Goal: Transaction & Acquisition: Obtain resource

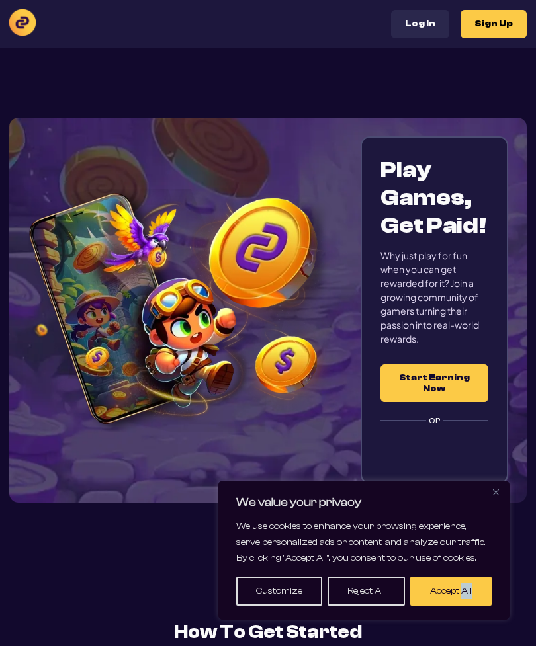
click at [460, 599] on button "Accept All" at bounding box center [450, 591] width 81 height 29
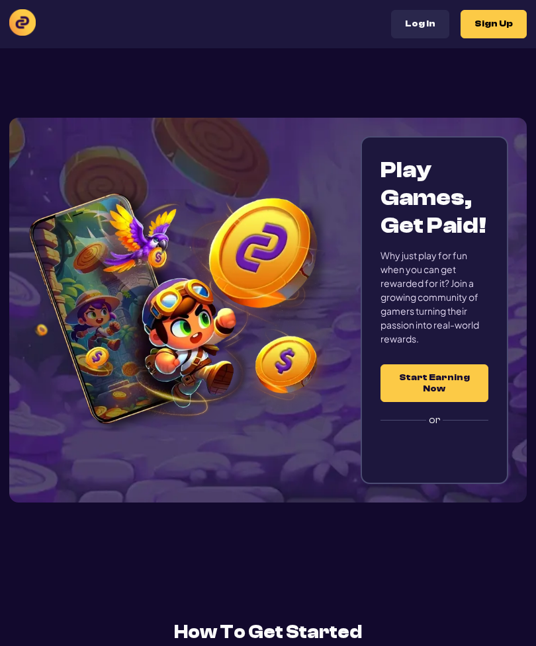
click at [508, 32] on button "Sign Up" at bounding box center [493, 24] width 66 height 28
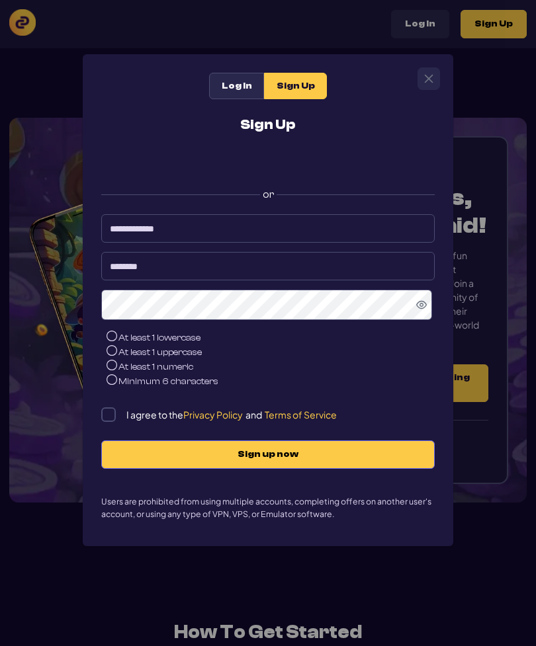
click at [407, 161] on div at bounding box center [267, 163] width 333 height 26
click at [387, 165] on div "Sign in with Google. Opens in new tab" at bounding box center [268, 163] width 265 height 29
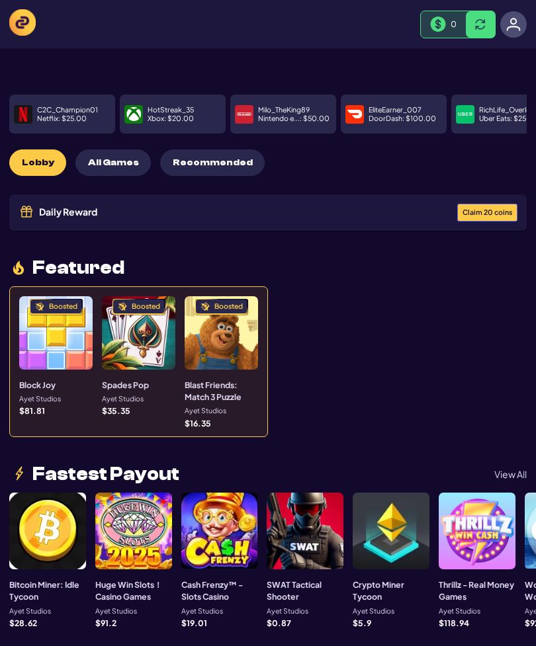
click at [492, 209] on span "Claim 20 coins" at bounding box center [487, 212] width 50 height 7
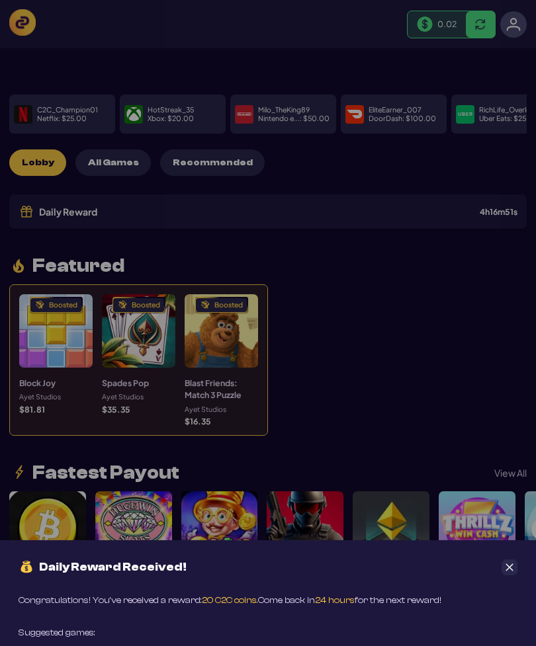
click at [511, 564] on icon "Close" at bounding box center [509, 567] width 9 height 9
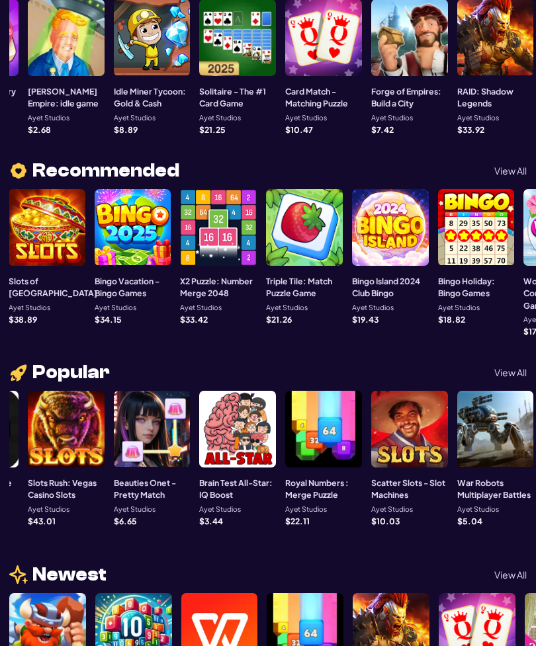
scroll to position [495, 0]
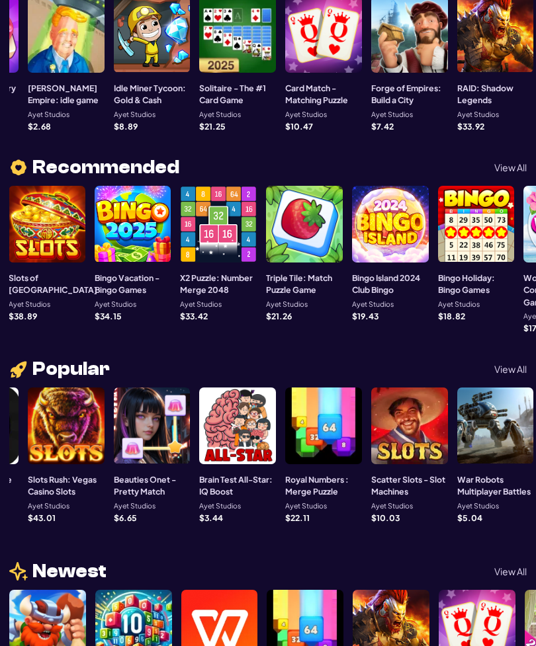
click at [56, 403] on div at bounding box center [66, 426] width 77 height 77
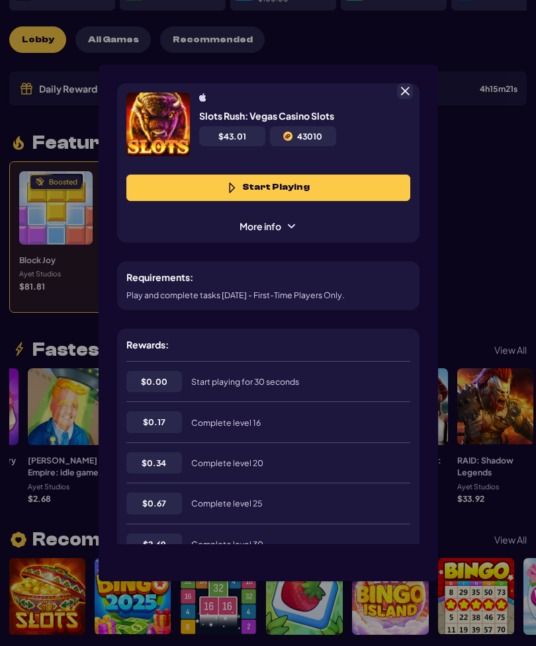
scroll to position [66, 0]
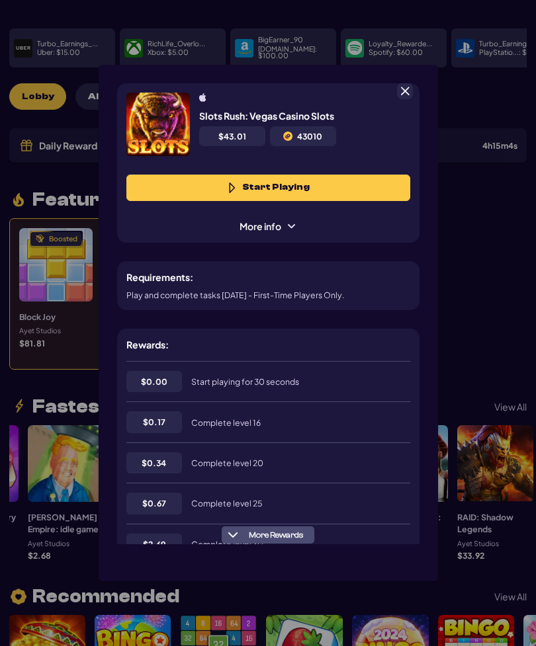
click at [345, 193] on button "Start Playing" at bounding box center [268, 188] width 284 height 26
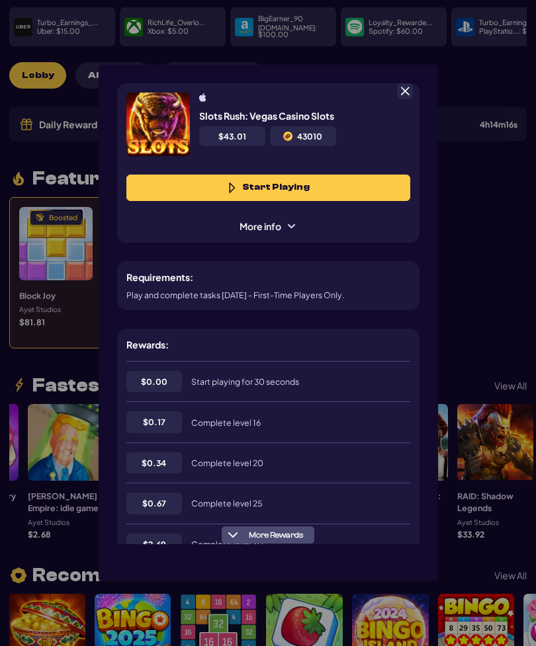
click at [414, 83] on div "Slots Rush: Vegas Casino Slots $ 43.01 43010 Start Playing More info" at bounding box center [268, 162] width 302 height 159
click at [402, 85] on span at bounding box center [405, 91] width 12 height 12
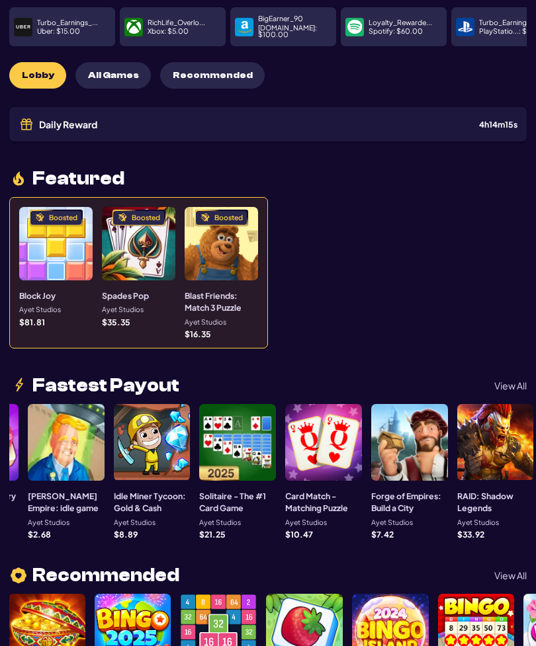
click at [409, 72] on div "Lobby All Games Recommended" at bounding box center [267, 75] width 517 height 26
click at [127, 70] on span "All Games" at bounding box center [113, 75] width 51 height 11
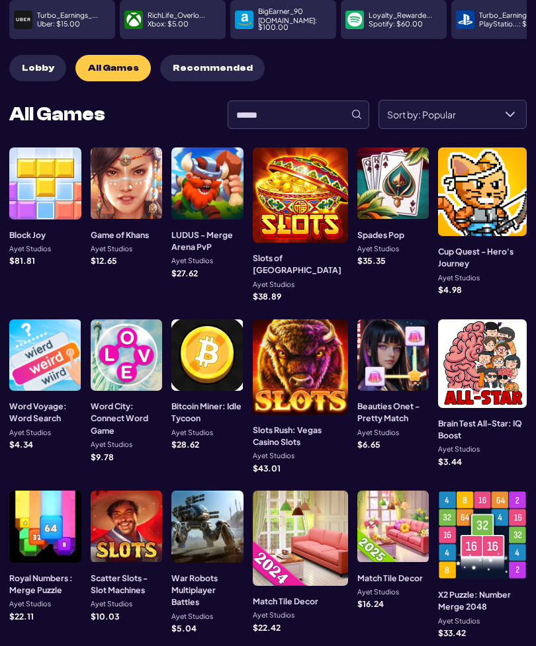
scroll to position [0, 0]
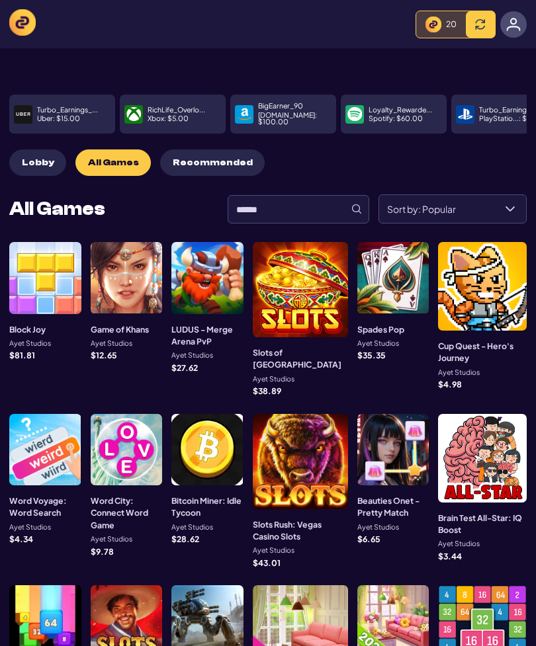
click at [443, 12] on div "20" at bounding box center [441, 24] width 50 height 26
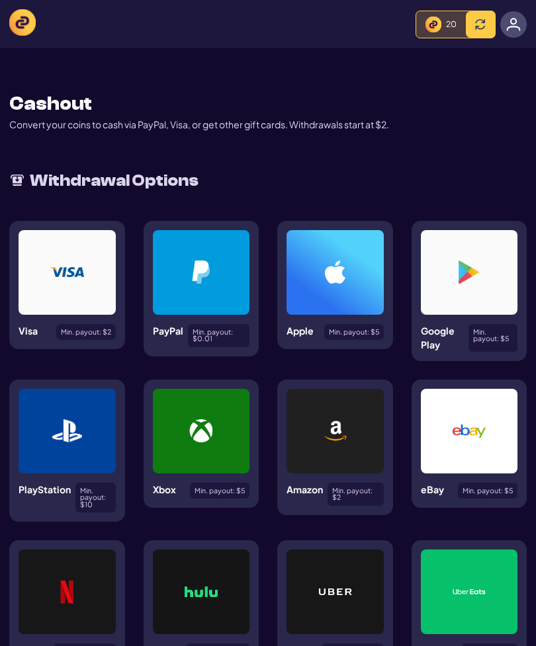
click at [157, 169] on h2 "Withdrawal Options" at bounding box center [114, 181] width 169 height 24
click at [328, 5] on header "Lobby My Games Rewards Cashout 20" at bounding box center [268, 24] width 536 height 48
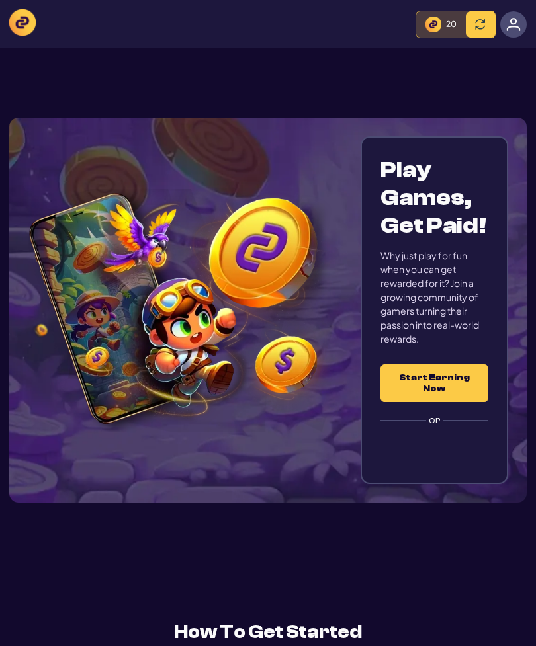
click at [438, 396] on button "Start Earning Now" at bounding box center [434, 383] width 108 height 38
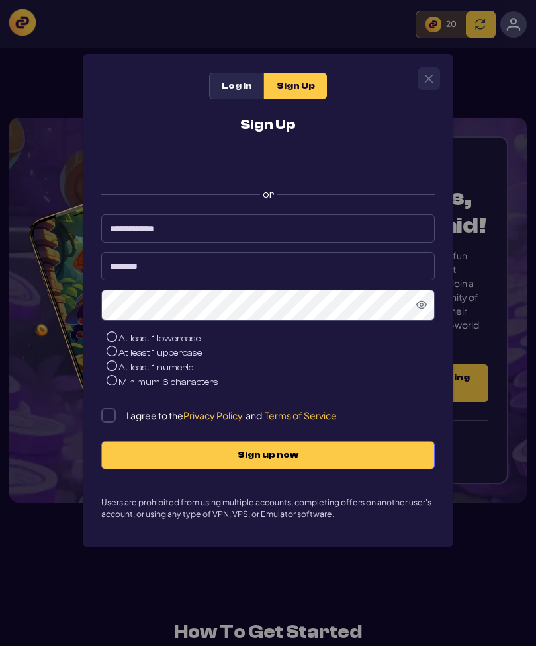
click at [406, 567] on div "Log In Sign Up Sign Up or At least 1 lowercase At least 1 uppercase At least 1 …" at bounding box center [268, 323] width 536 height 646
click at [489, 85] on div "Log In Sign Up Sign Up or At least 1 lowercase At least 1 uppercase At least 1 …" at bounding box center [268, 323] width 536 height 646
click at [432, 77] on icon "Close" at bounding box center [428, 78] width 11 height 11
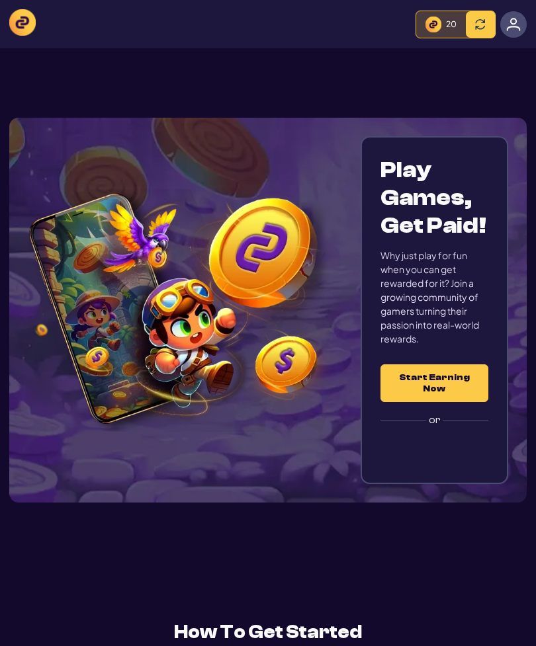
click at [515, 19] on img at bounding box center [513, 24] width 15 height 15
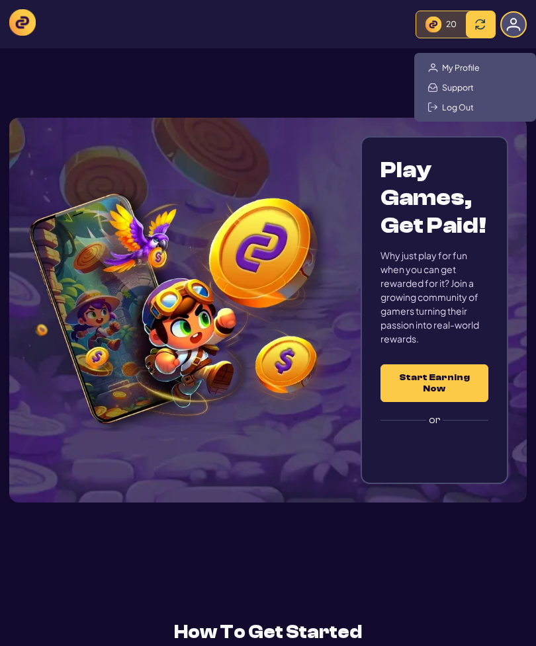
click at [490, 60] on div "My Profile Support Log Out" at bounding box center [475, 87] width 122 height 69
click at [459, 70] on span "My Profile" at bounding box center [461, 67] width 38 height 11
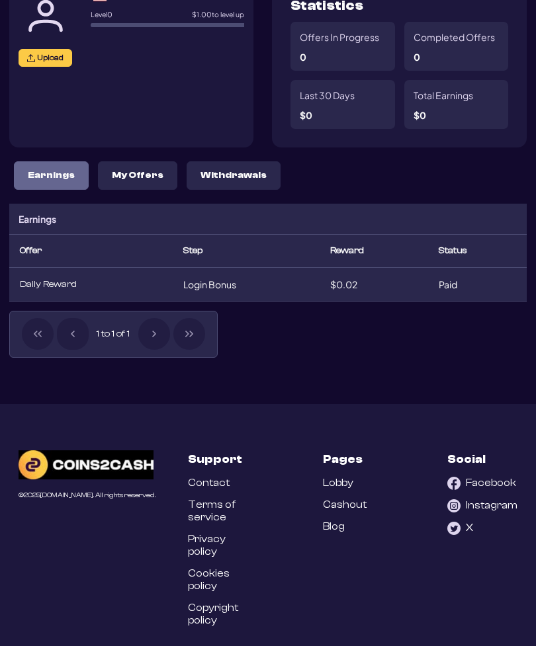
scroll to position [150, 0]
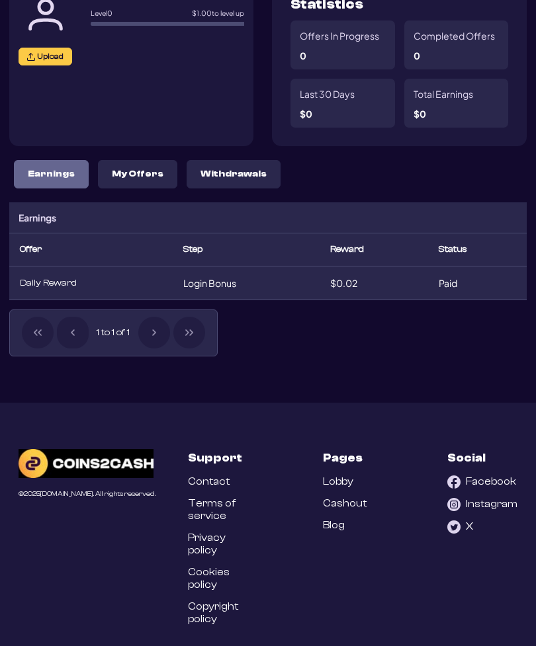
click at [147, 170] on p "My Offers" at bounding box center [138, 174] width 52 height 11
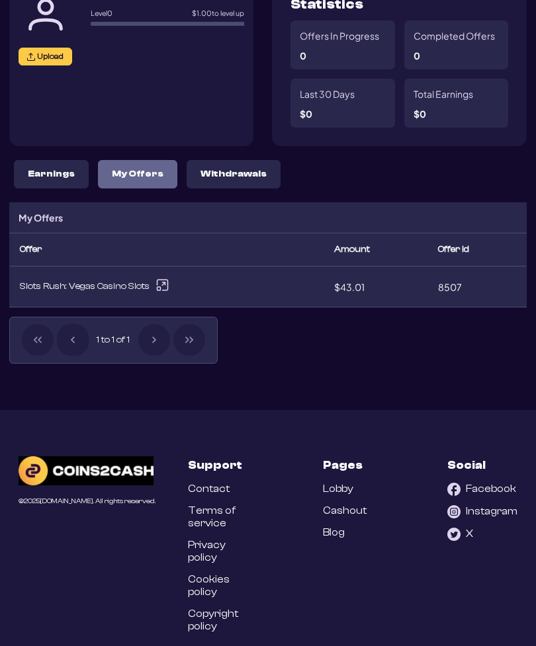
click at [148, 341] on div "1 to 1 of 1" at bounding box center [113, 340] width 208 height 47
click at [347, 483] on div "Pages Lobby Cashout Blog" at bounding box center [345, 544] width 44 height 177
click at [353, 488] on link "Lobby" at bounding box center [338, 489] width 30 height 13
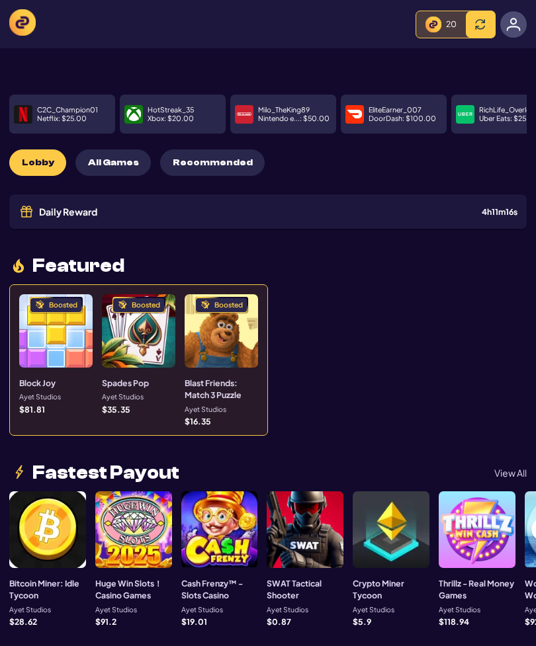
click at [22, 20] on img at bounding box center [22, 22] width 26 height 26
click at [103, 163] on button "All Games" at bounding box center [112, 163] width 75 height 26
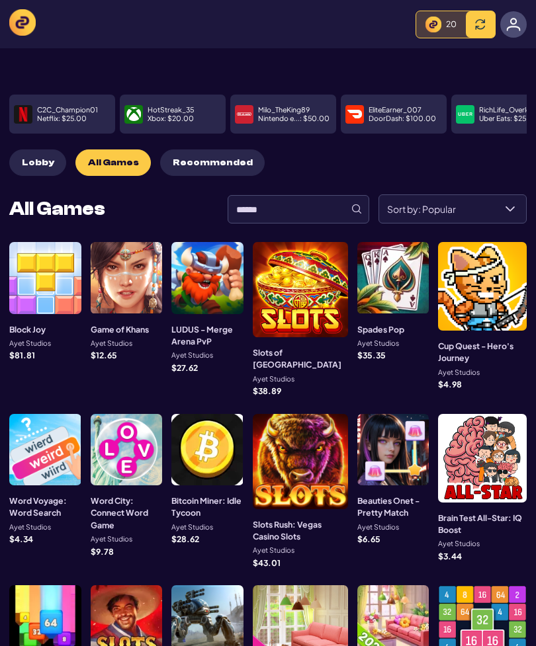
click at [117, 157] on span "All Games" at bounding box center [113, 162] width 51 height 11
click at [204, 150] on button "Recommended" at bounding box center [212, 163] width 105 height 26
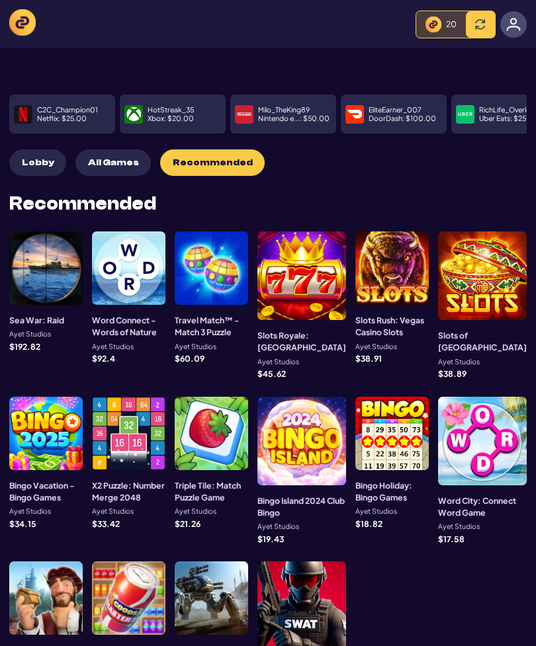
click at [58, 151] on button "Lobby" at bounding box center [37, 163] width 57 height 26
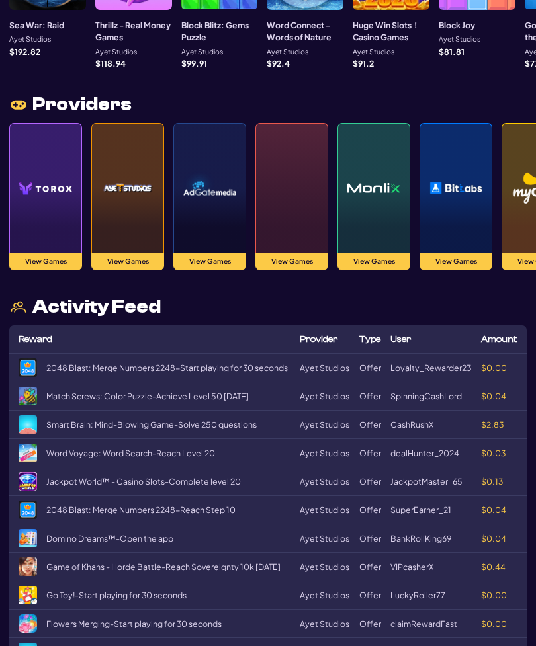
scroll to position [1539, 0]
